Goal: Task Accomplishment & Management: Complete application form

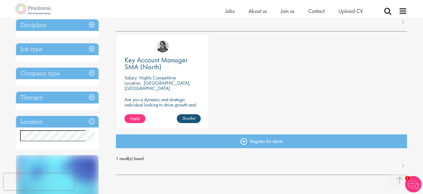
scroll to position [87, 0]
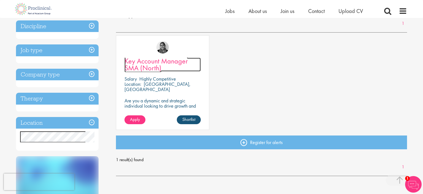
click at [148, 64] on span "Key Account Manager SMA (North)" at bounding box center [156, 64] width 63 height 16
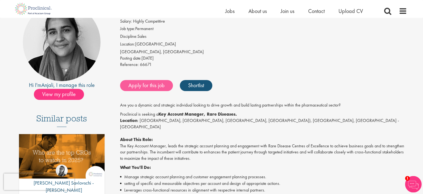
scroll to position [58, 0]
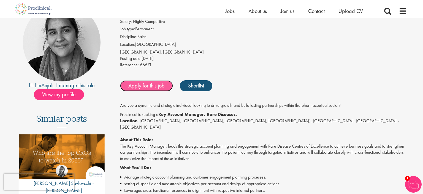
click at [149, 81] on link "Apply for this job" at bounding box center [146, 85] width 53 height 11
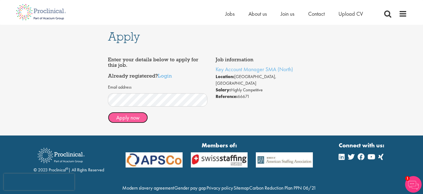
click at [131, 119] on button "Apply now" at bounding box center [128, 117] width 40 height 11
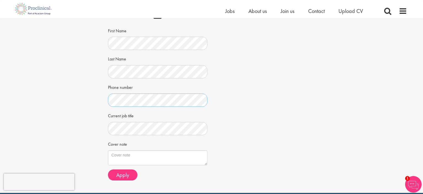
scroll to position [116, 0]
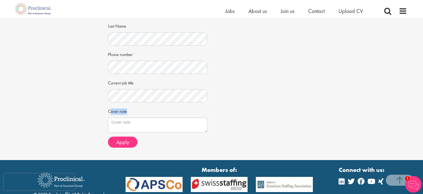
drag, startPoint x: 109, startPoint y: 112, endPoint x: 131, endPoint y: 110, distance: 21.3
click at [131, 110] on div "Cover note" at bounding box center [158, 119] width 100 height 26
click at [125, 112] on label "Cover note" at bounding box center [117, 110] width 19 height 8
click at [125, 117] on textarea "Cover note" at bounding box center [158, 124] width 100 height 15
drag, startPoint x: 106, startPoint y: 110, endPoint x: 134, endPoint y: 110, distance: 27.6
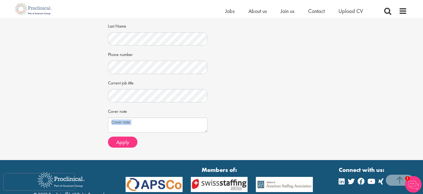
click at [134, 110] on div "Apply Job information Key Account Manager SMA (North) Location: Berlin, Germany…" at bounding box center [212, 31] width 216 height 258
drag, startPoint x: 133, startPoint y: 110, endPoint x: 106, endPoint y: 112, distance: 26.5
click at [106, 112] on div "Enter your details and choose a CV CV in the cloud? Upload using Dropbox or Goo…" at bounding box center [158, 41] width 108 height 221
click at [109, 84] on div "Apply Job information Key Account Manager SMA (North) Location: Berlin, Germany…" at bounding box center [212, 31] width 216 height 258
click at [110, 83] on label "Current job title" at bounding box center [121, 82] width 26 height 8
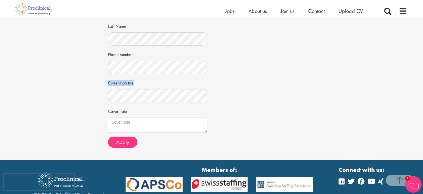
drag, startPoint x: 138, startPoint y: 83, endPoint x: 108, endPoint y: 84, distance: 29.8
click at [108, 84] on div "Current job title" at bounding box center [158, 90] width 100 height 24
click at [266, 78] on div "Job information Key Account Manager SMA (North) Location: Berlin, Germany Salar…" at bounding box center [212, 41] width 216 height 221
click at [128, 120] on textarea "Cover note" at bounding box center [158, 124] width 100 height 15
click at [127, 143] on span "Apply" at bounding box center [122, 141] width 13 height 7
